Goal: Feedback & Contribution: Contribute content

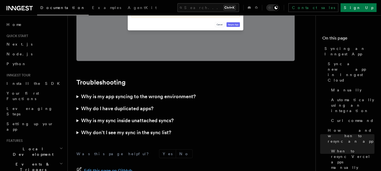
scroll to position [1642, 0]
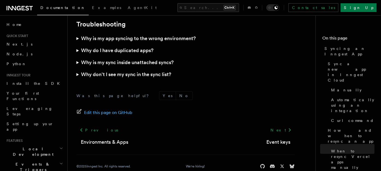
click at [235, 109] on div "Edit this page on GitHub" at bounding box center [185, 113] width 218 height 8
click at [11, 7] on icon at bounding box center [20, 8] width 26 height 7
